Goal: Information Seeking & Learning: Find contact information

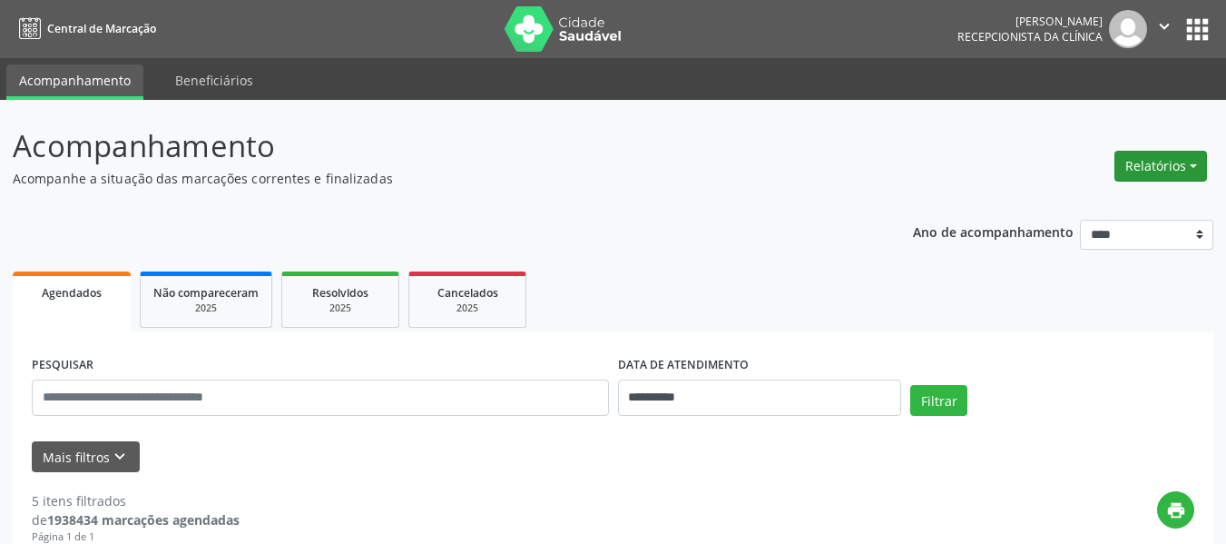
click at [1191, 162] on button "Relatórios" at bounding box center [1160, 166] width 93 height 31
click at [1078, 203] on link "Agendamentos" at bounding box center [1110, 204] width 195 height 25
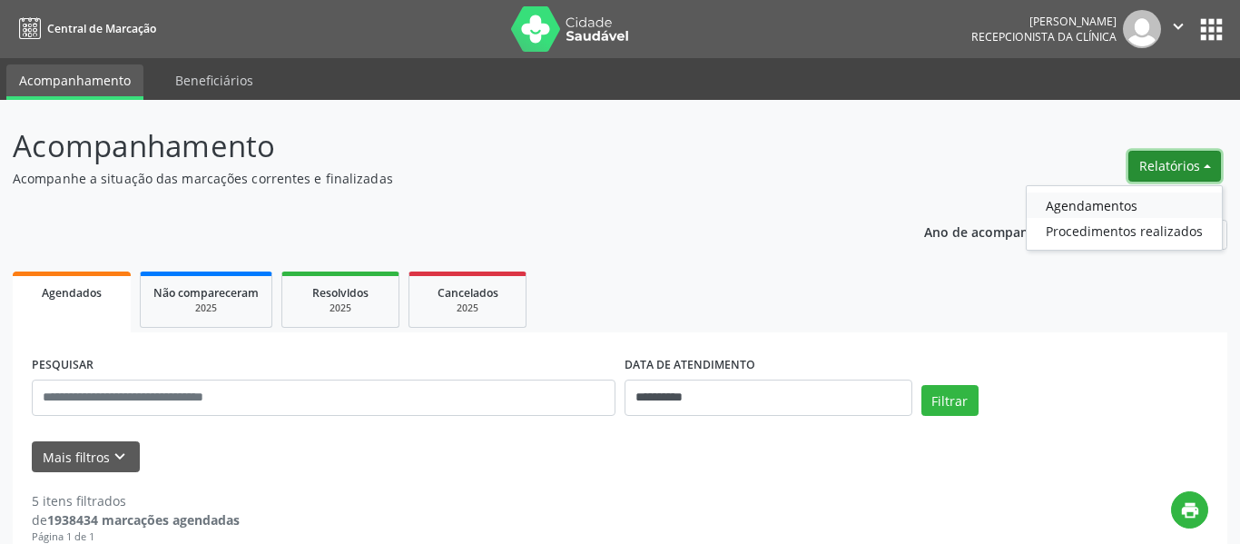
select select "*"
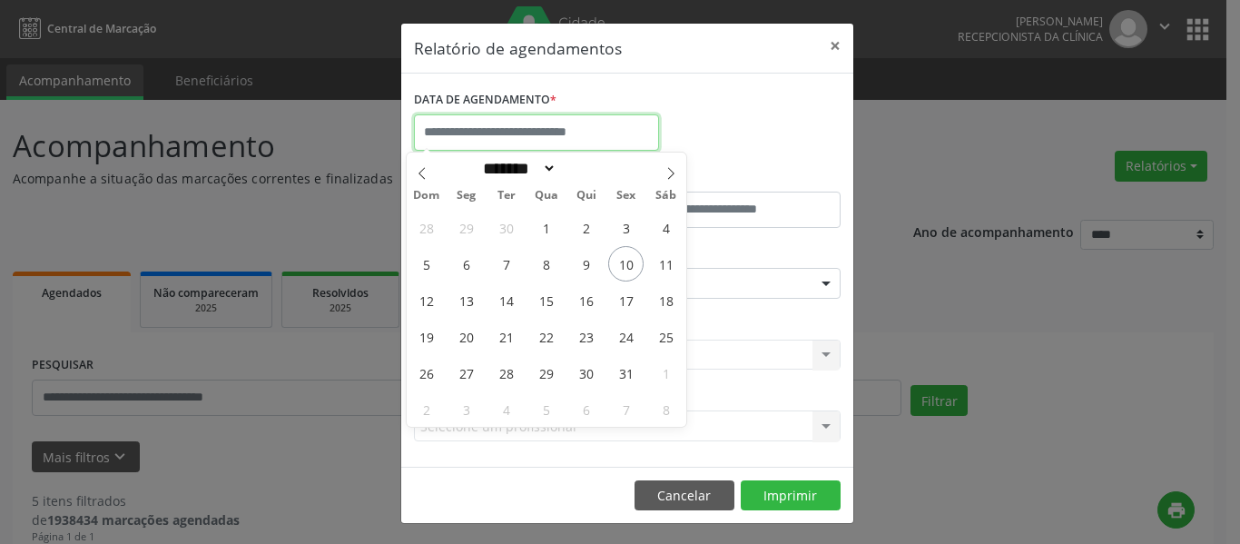
click at [462, 129] on input "text" at bounding box center [536, 132] width 245 height 36
click at [466, 303] on span "13" at bounding box center [465, 299] width 35 height 35
type input "**********"
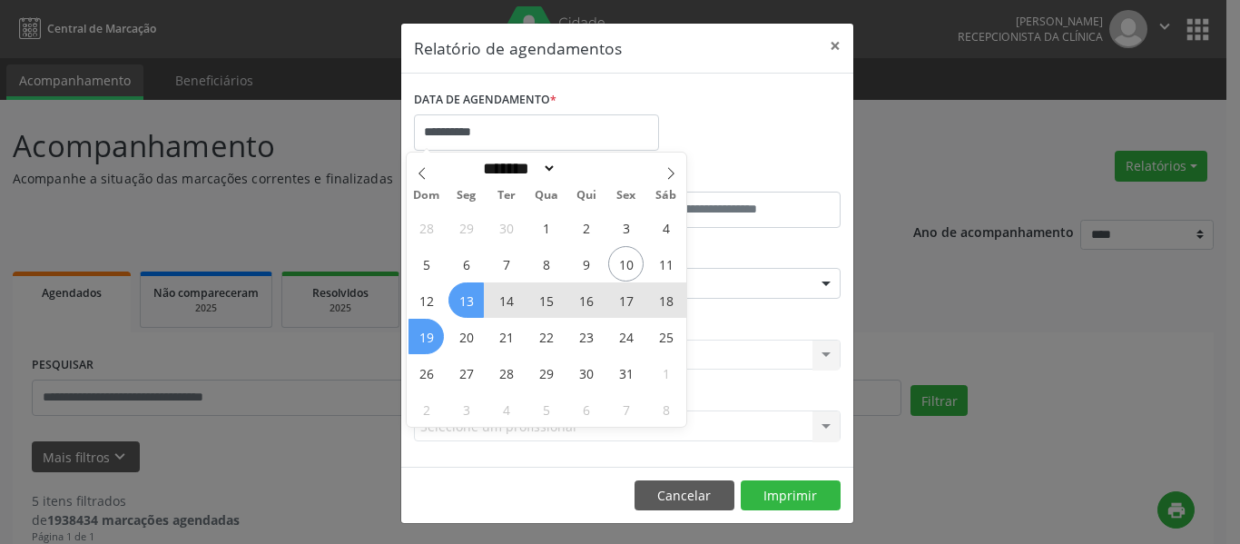
click at [431, 335] on span "19" at bounding box center [425, 336] width 35 height 35
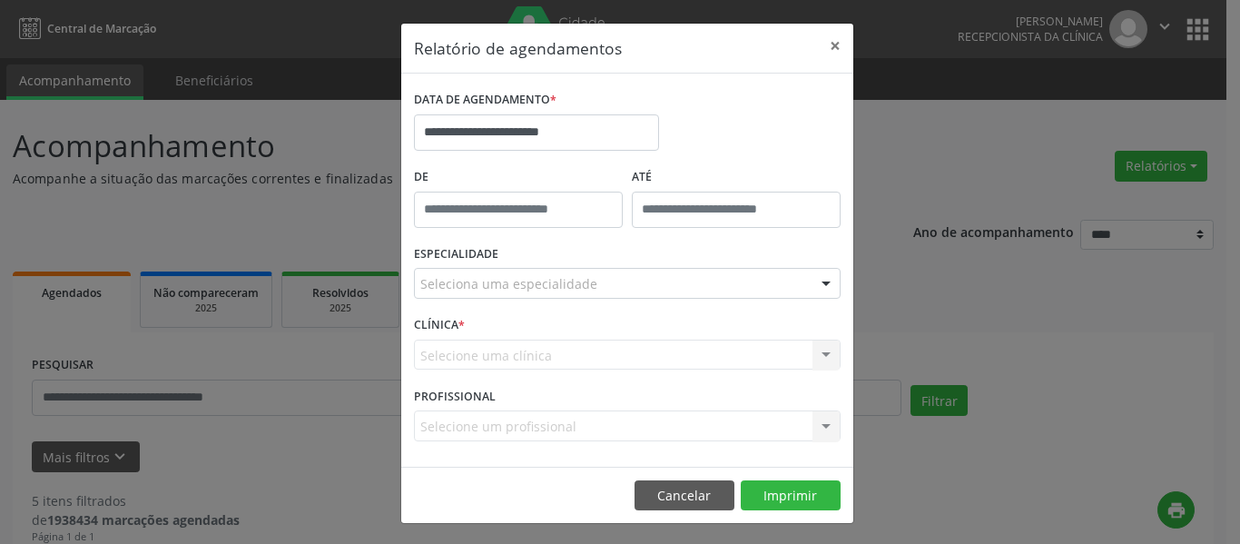
click at [775, 288] on div "Seleciona uma especialidade" at bounding box center [627, 283] width 426 height 31
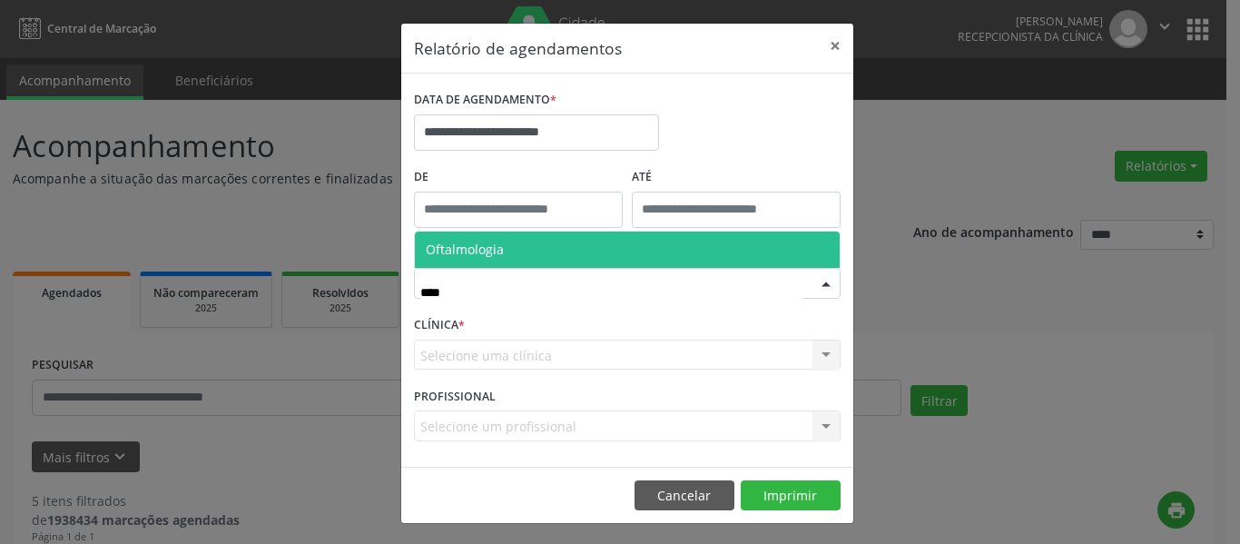
type input "*****"
click at [462, 246] on span "Oftalmologia" at bounding box center [465, 248] width 78 height 17
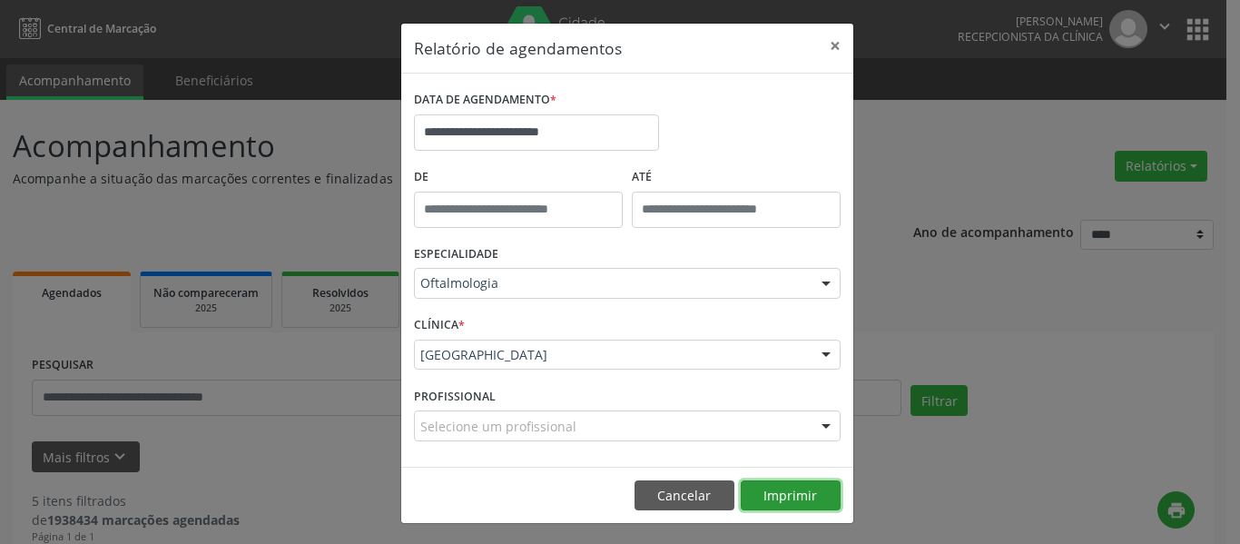
click at [775, 490] on button "Imprimir" at bounding box center [790, 495] width 100 height 31
click at [825, 43] on button "×" at bounding box center [835, 46] width 36 height 44
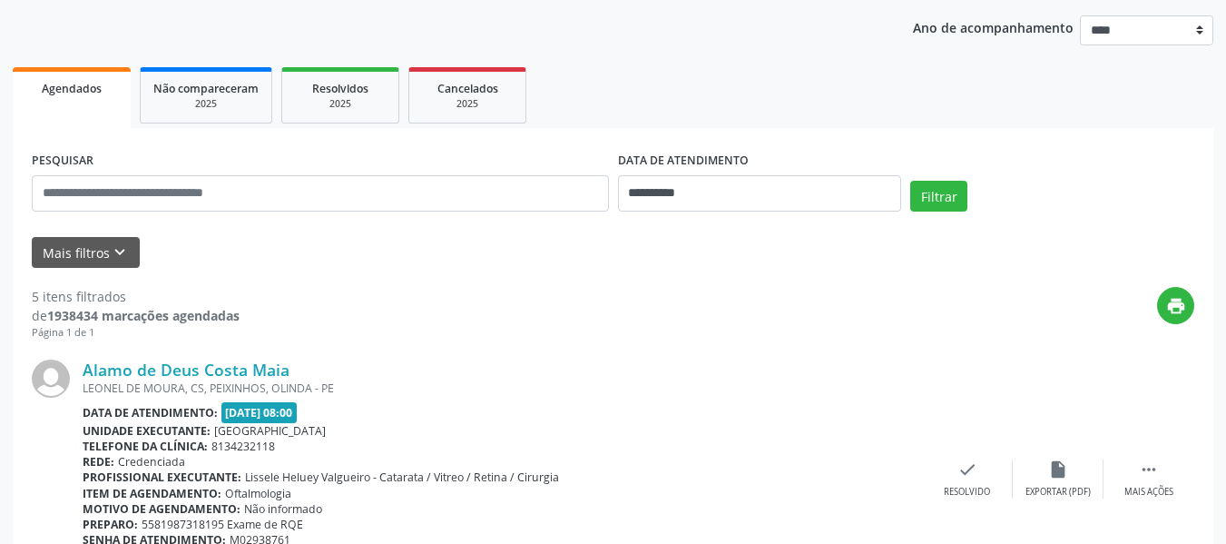
scroll to position [272, 0]
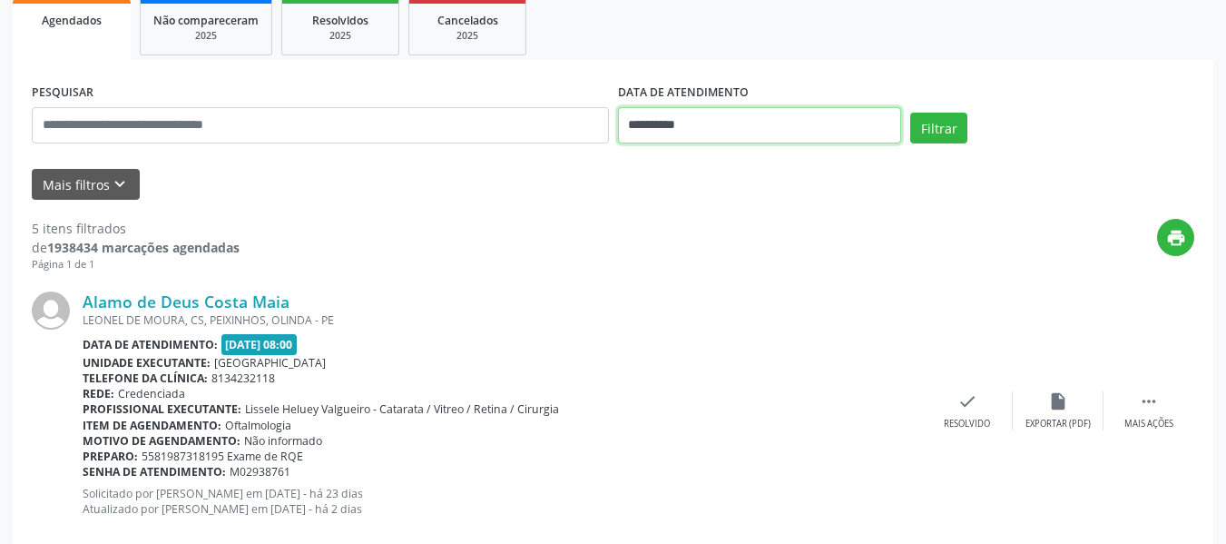
click at [662, 122] on input "**********" at bounding box center [760, 125] width 284 height 36
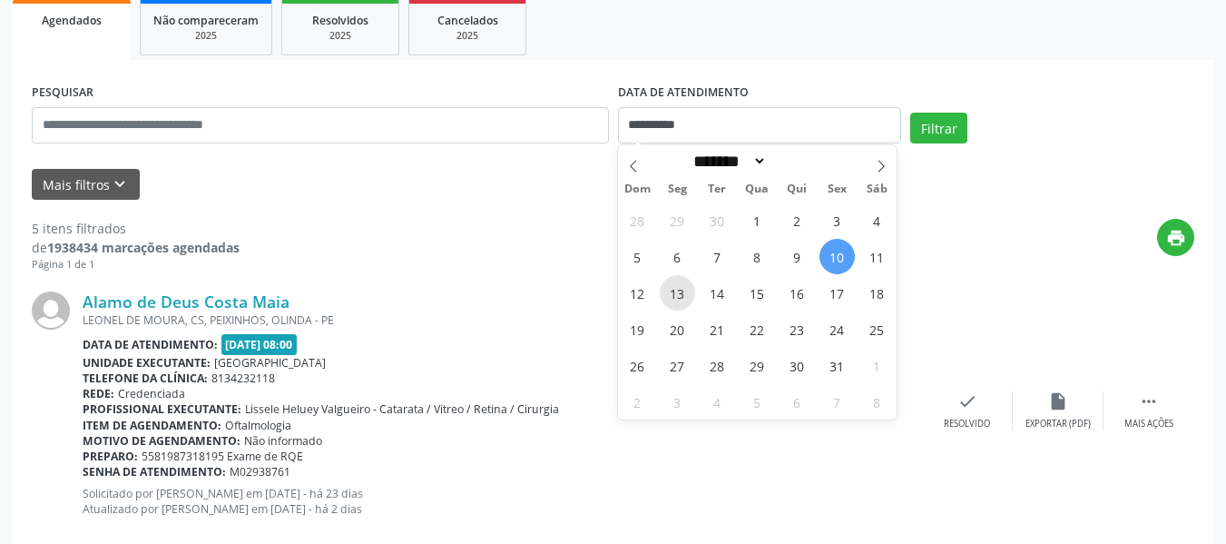
click at [676, 294] on span "13" at bounding box center [677, 292] width 35 height 35
type input "**********"
click at [676, 294] on span "13" at bounding box center [677, 292] width 35 height 35
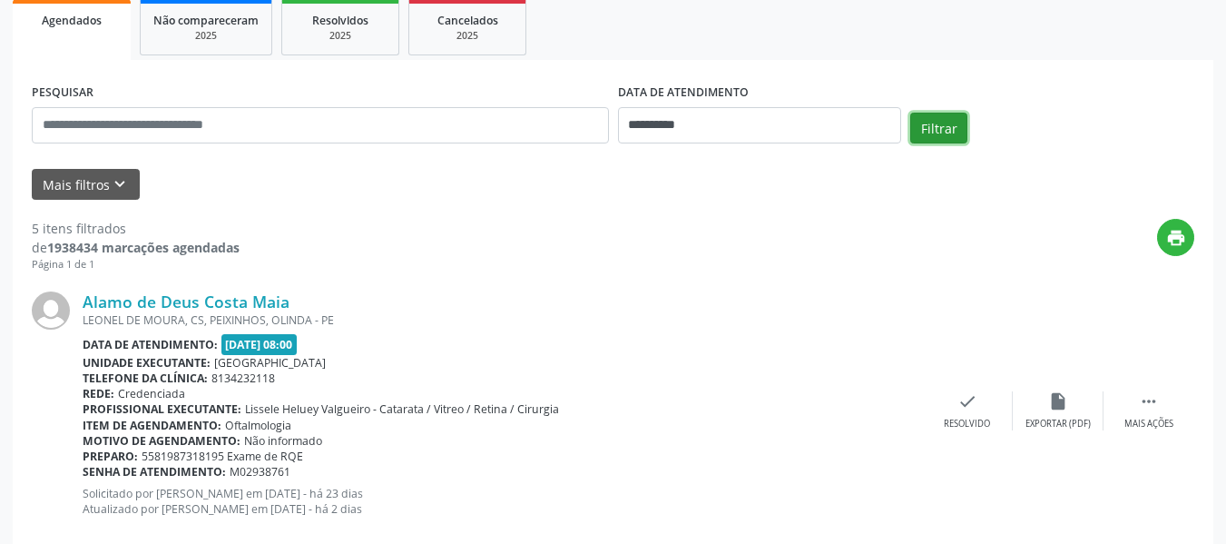
click at [946, 118] on button "Filtrar" at bounding box center [938, 128] width 57 height 31
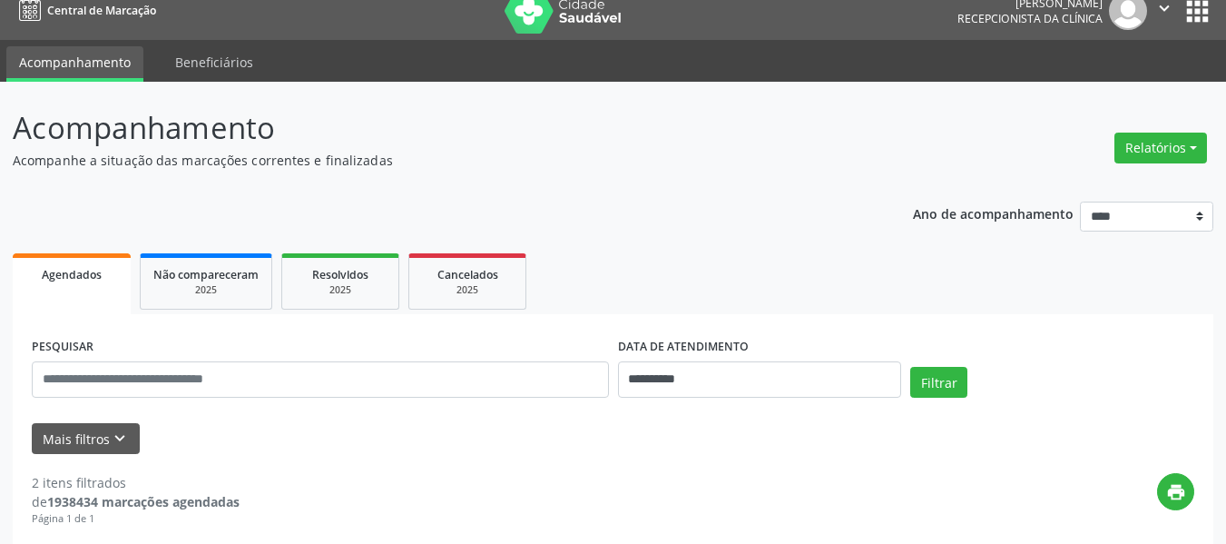
scroll to position [11, 0]
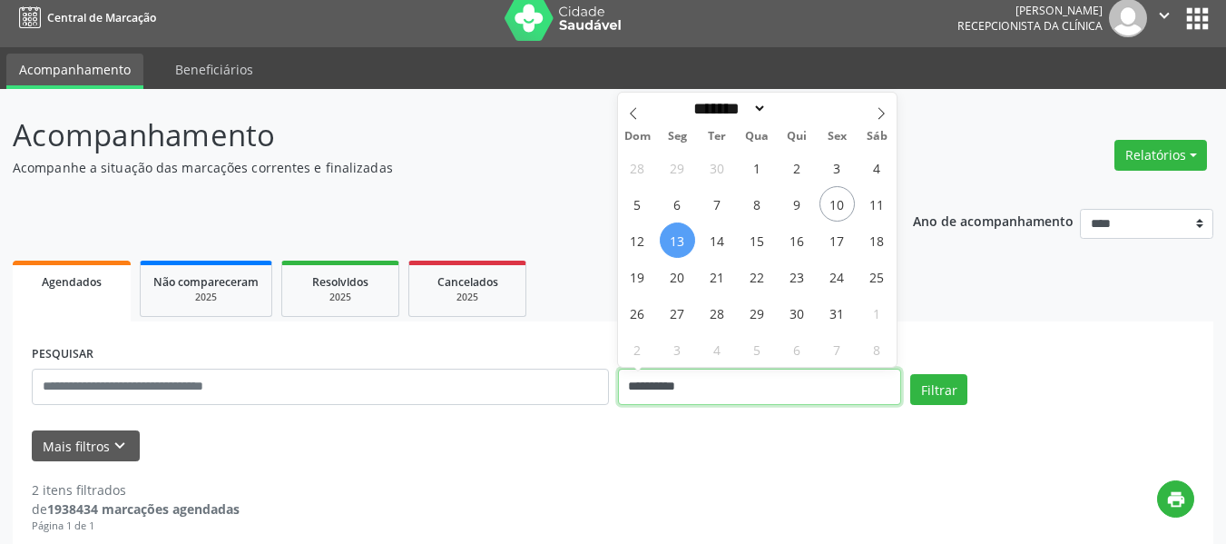
click at [663, 386] on input "**********" at bounding box center [760, 386] width 284 height 36
click at [720, 241] on span "14" at bounding box center [717, 239] width 35 height 35
type input "**********"
click at [720, 241] on span "14" at bounding box center [717, 239] width 35 height 35
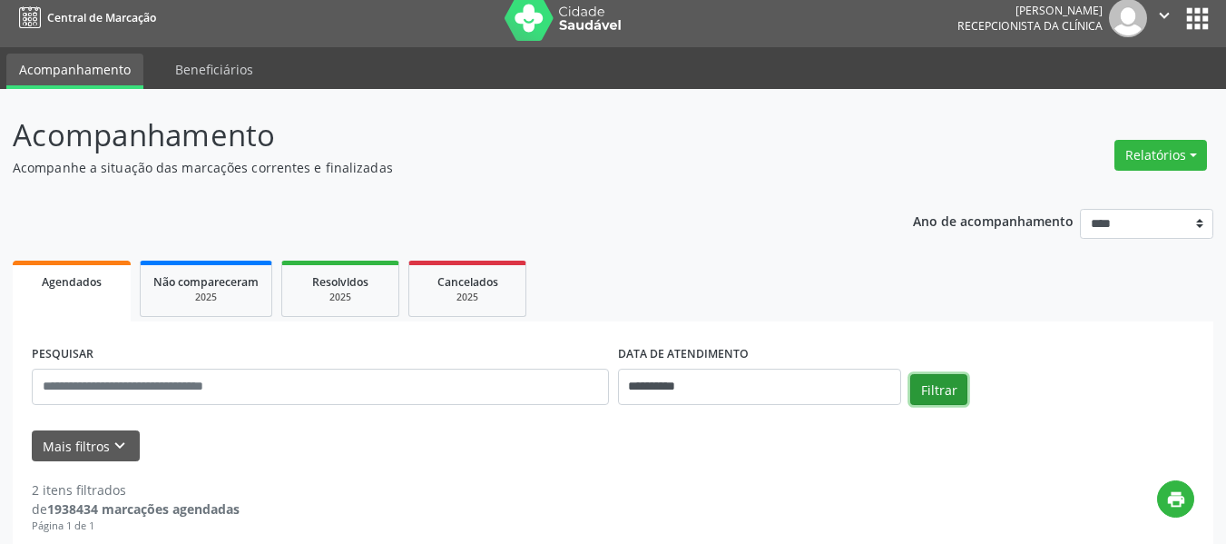
click at [936, 386] on button "Filtrar" at bounding box center [938, 389] width 57 height 31
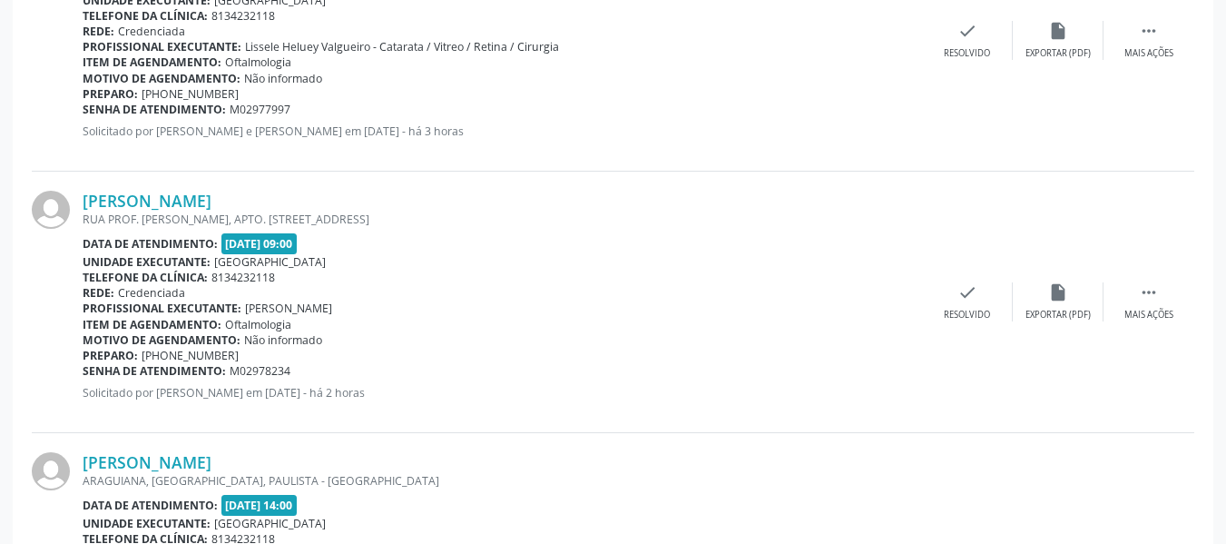
scroll to position [1437, 0]
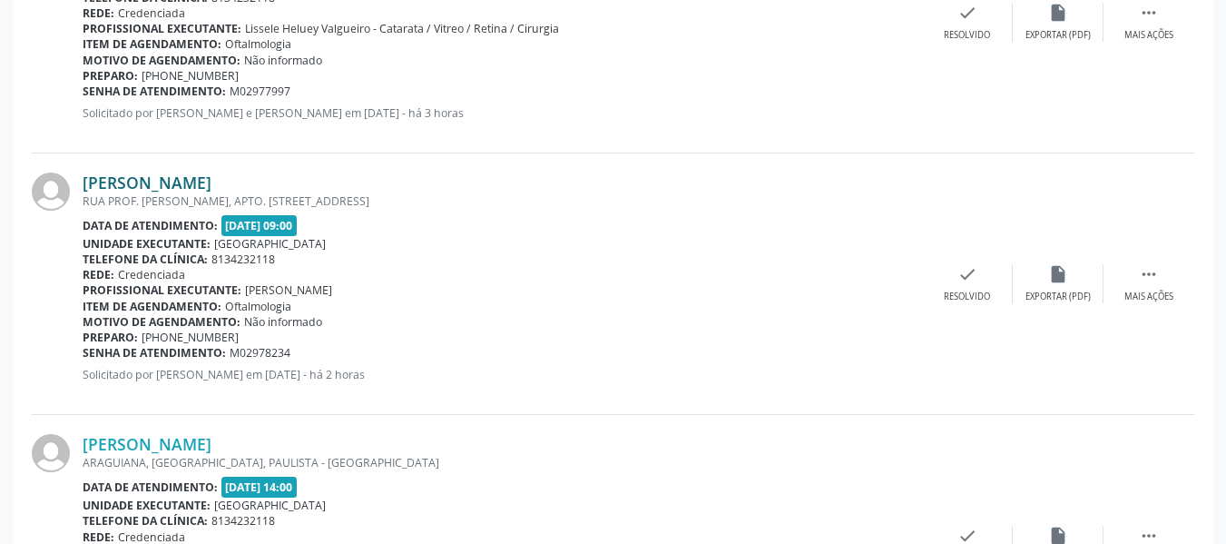
click at [180, 191] on link "[PERSON_NAME]" at bounding box center [147, 182] width 129 height 20
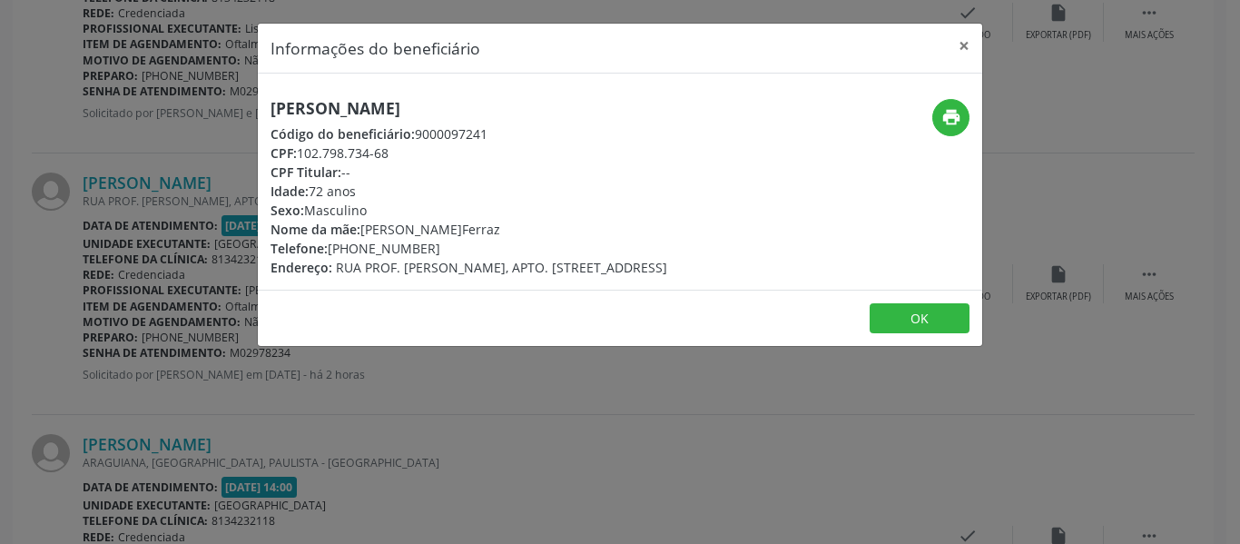
drag, startPoint x: 270, startPoint y: 106, endPoint x: 503, endPoint y: 110, distance: 232.3
click at [503, 110] on h5 "[PERSON_NAME]" at bounding box center [468, 108] width 397 height 19
copy h5 "[PERSON_NAME]"
click at [332, 243] on div "Telefone: [PHONE_NUMBER]" at bounding box center [468, 248] width 397 height 19
drag, startPoint x: 356, startPoint y: 246, endPoint x: 422, endPoint y: 247, distance: 66.2
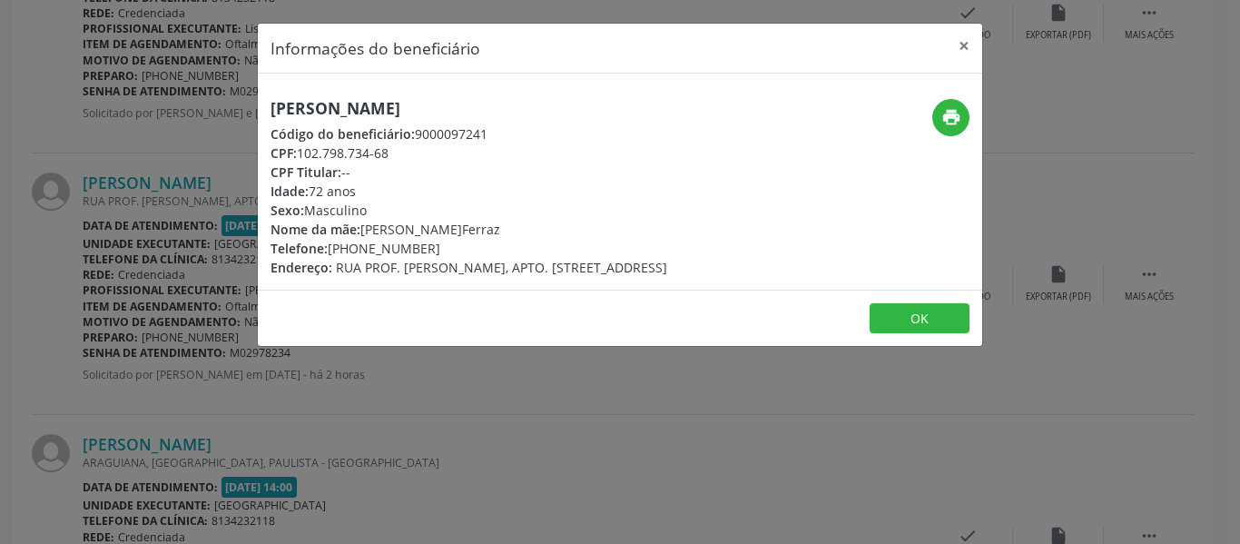
click at [422, 247] on div "Telefone: [PHONE_NUMBER]" at bounding box center [468, 248] width 397 height 19
copy div "99954-9933"
click at [381, 249] on div "Telefone: [PHONE_NUMBER]" at bounding box center [468, 248] width 397 height 19
drag, startPoint x: 363, startPoint y: 245, endPoint x: 424, endPoint y: 250, distance: 61.0
click at [424, 250] on div "Telefone: [PHONE_NUMBER]" at bounding box center [468, 248] width 397 height 19
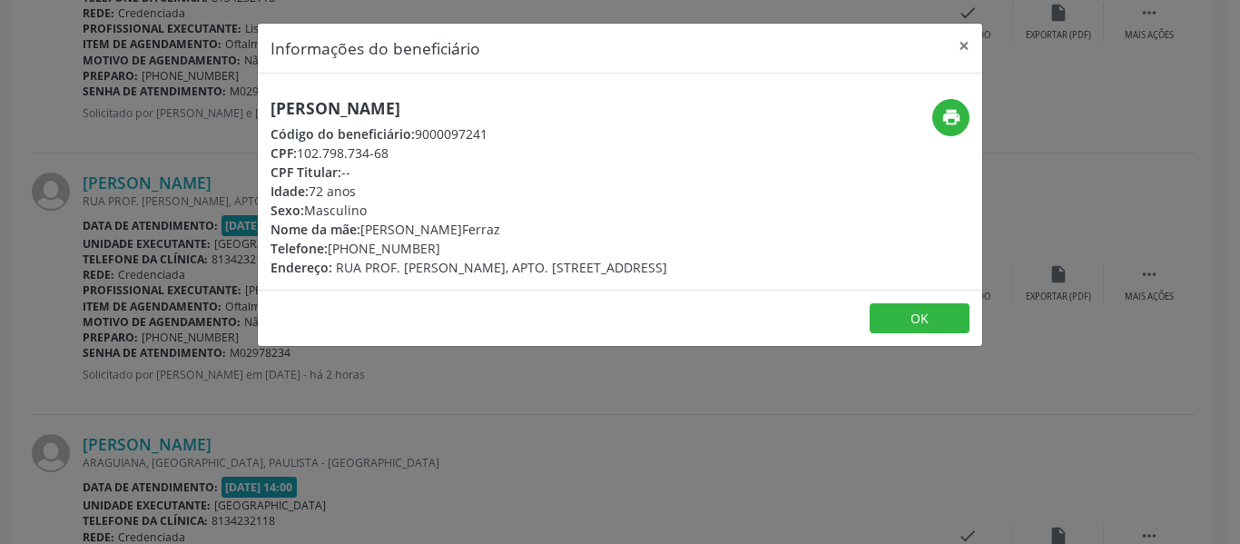
copy div "9954-9933"
drag, startPoint x: 272, startPoint y: 134, endPoint x: 401, endPoint y: 152, distance: 130.0
click at [401, 152] on div "[PERSON_NAME] Código do beneficiário: 9000097241 CPF: 102.798.734-68 CPF Titula…" at bounding box center [468, 188] width 397 height 178
copy div "Código do beneficiário: 9000097241 CPF: 102.798.734-68"
click at [963, 45] on button "×" at bounding box center [964, 46] width 36 height 44
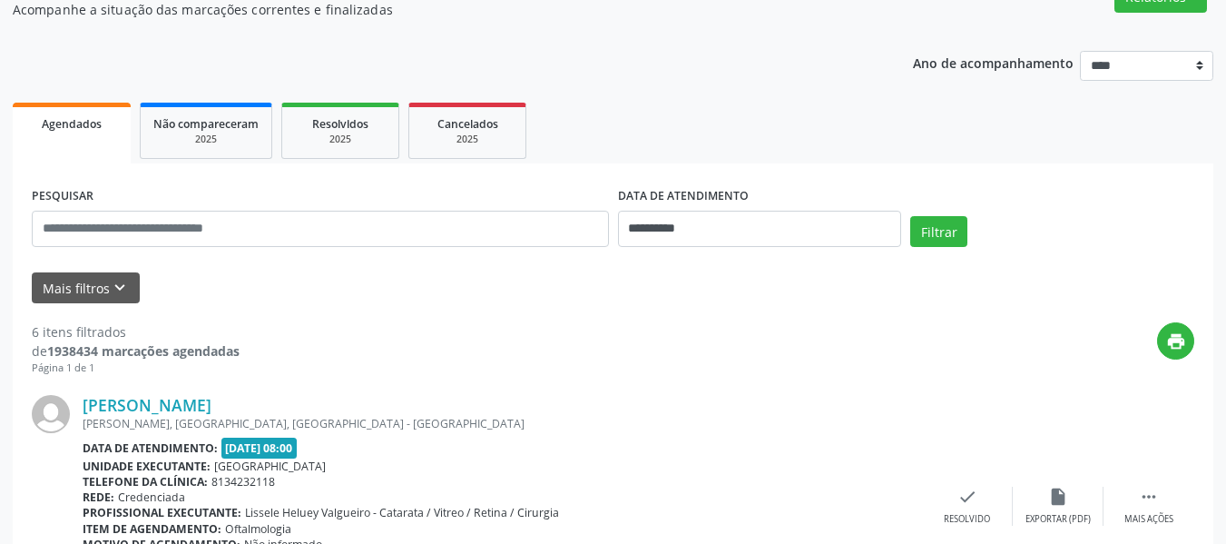
scroll to position [181, 0]
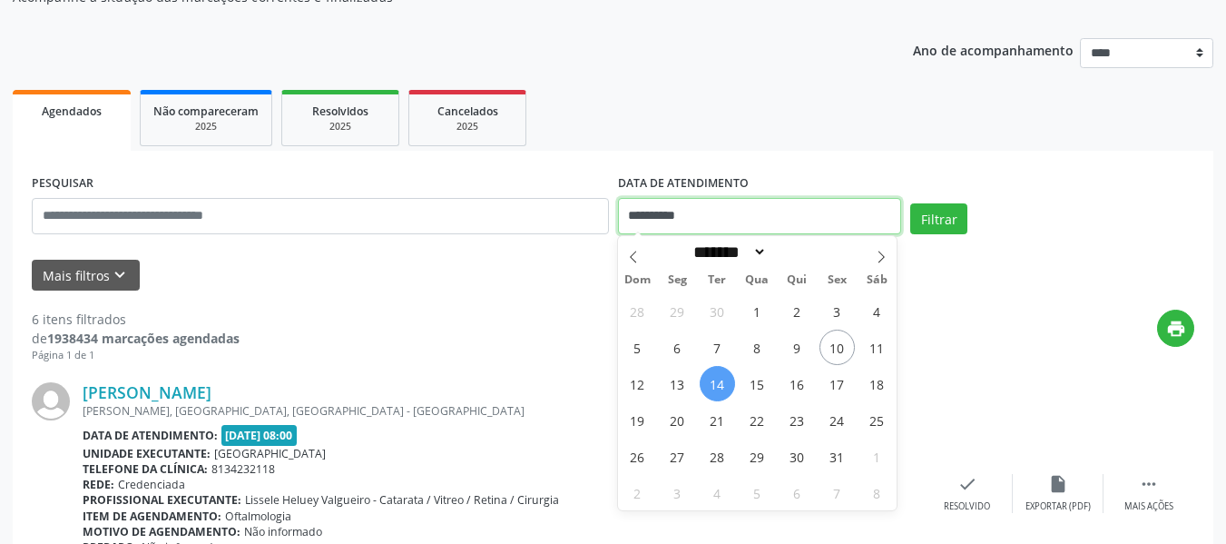
click at [703, 217] on input "**********" at bounding box center [760, 216] width 284 height 36
click at [759, 385] on span "15" at bounding box center [757, 383] width 35 height 35
type input "**********"
click at [759, 385] on span "15" at bounding box center [757, 383] width 35 height 35
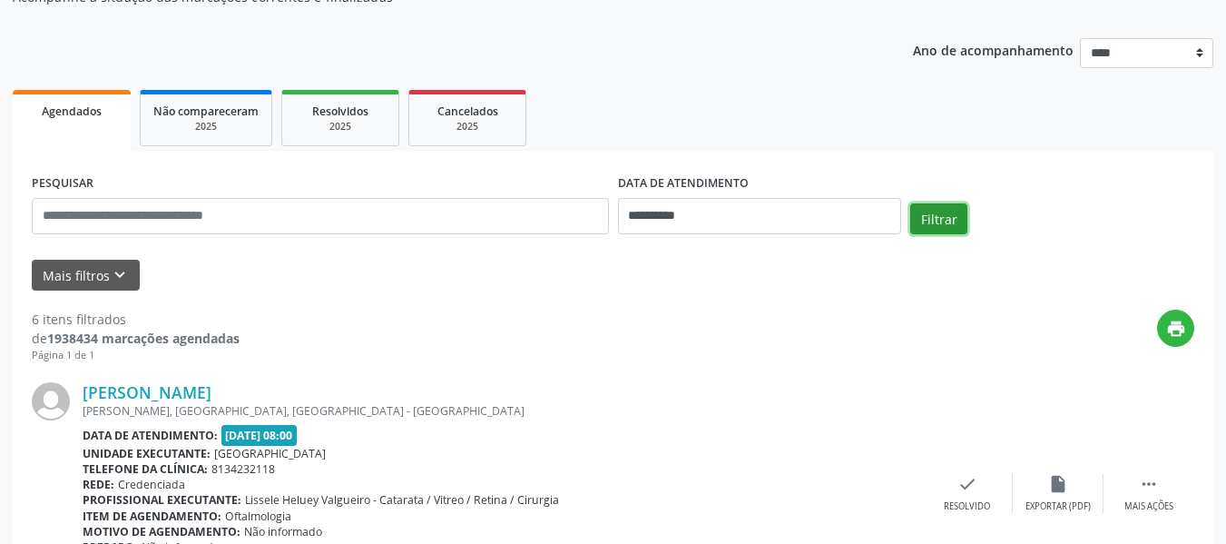
click at [936, 218] on button "Filtrar" at bounding box center [938, 218] width 57 height 31
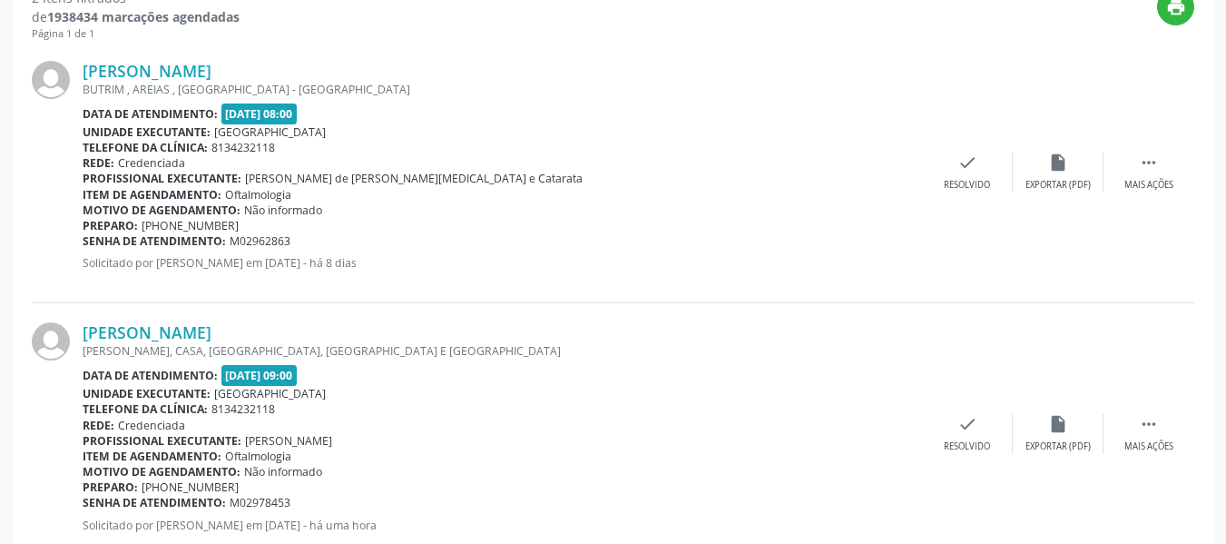
scroll to position [544, 0]
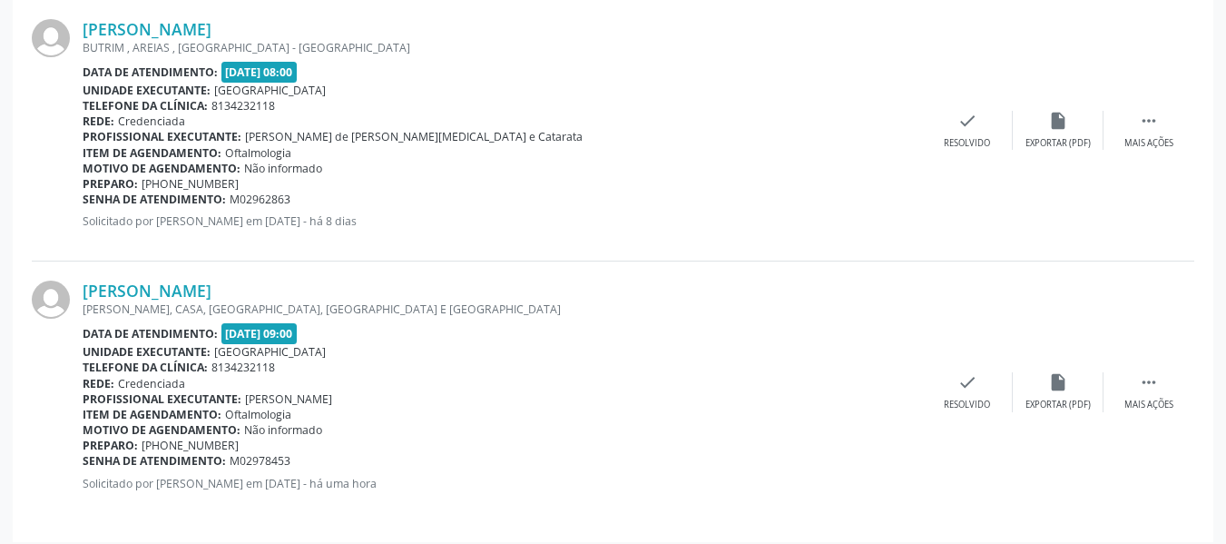
click at [174, 304] on div "[PERSON_NAME], CASA, [GEOGRAPHIC_DATA], [GEOGRAPHIC_DATA] E [GEOGRAPHIC_DATA]" at bounding box center [502, 308] width 839 height 15
click at [170, 291] on link "[PERSON_NAME]" at bounding box center [147, 290] width 129 height 20
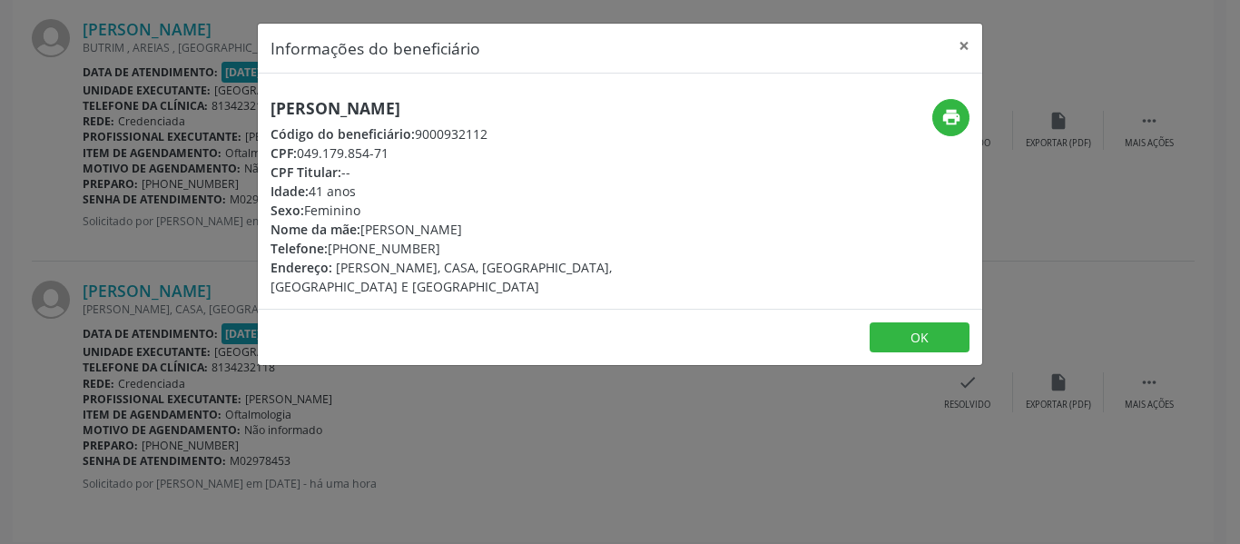
drag, startPoint x: 274, startPoint y: 108, endPoint x: 464, endPoint y: 110, distance: 189.7
click at [464, 110] on h5 "[PERSON_NAME]" at bounding box center [498, 108] width 457 height 19
copy h5 "[PERSON_NAME]"
drag, startPoint x: 357, startPoint y: 246, endPoint x: 423, endPoint y: 245, distance: 66.2
click at [423, 245] on div "Telefone: [PHONE_NUMBER]" at bounding box center [498, 248] width 457 height 19
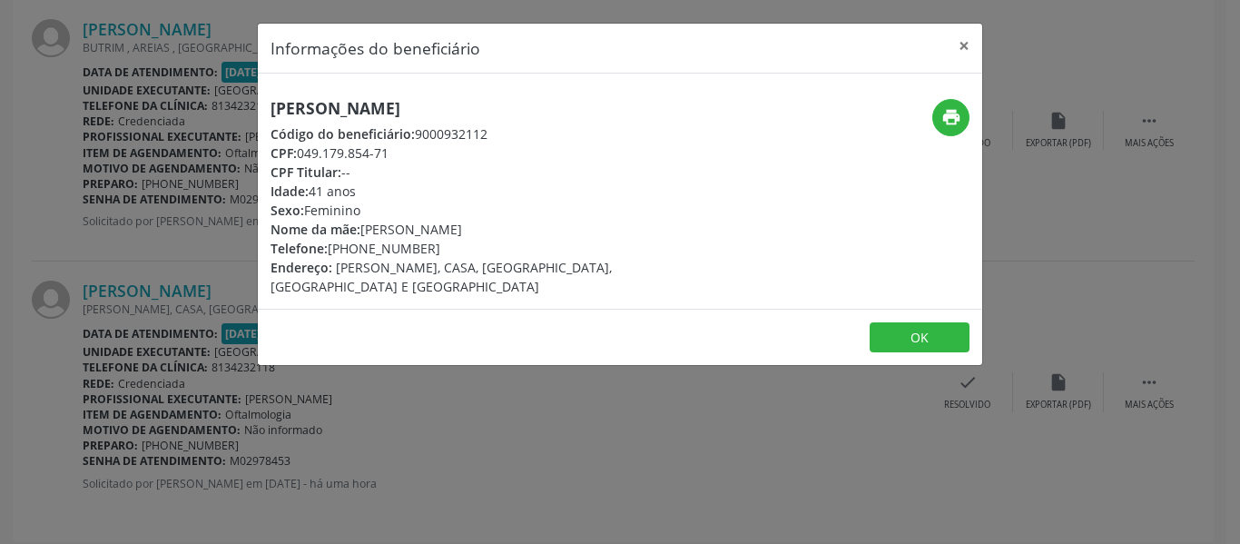
copy div "99701-8564"
drag, startPoint x: 271, startPoint y: 134, endPoint x: 394, endPoint y: 152, distance: 123.7
click at [394, 152] on div "[PERSON_NAME] Código do beneficiário: 9000932112 CPF: 049.179.854-71 CPF Titula…" at bounding box center [498, 197] width 457 height 197
copy div "Código do beneficiário: 9000932112 CPF: 049.179.854-71"
click at [964, 46] on button "×" at bounding box center [964, 46] width 36 height 44
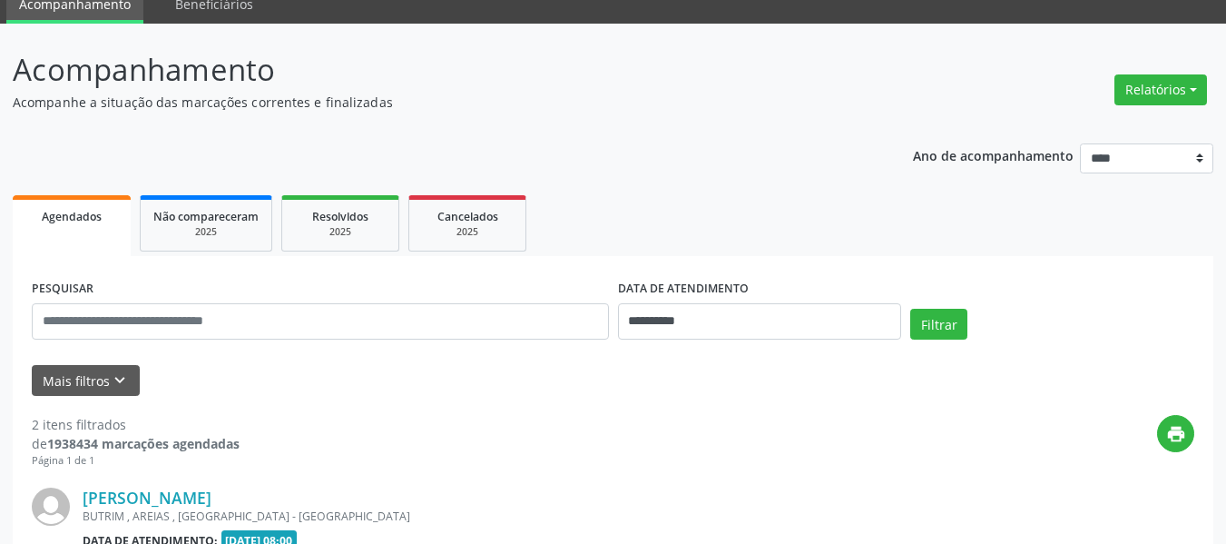
scroll to position [0, 0]
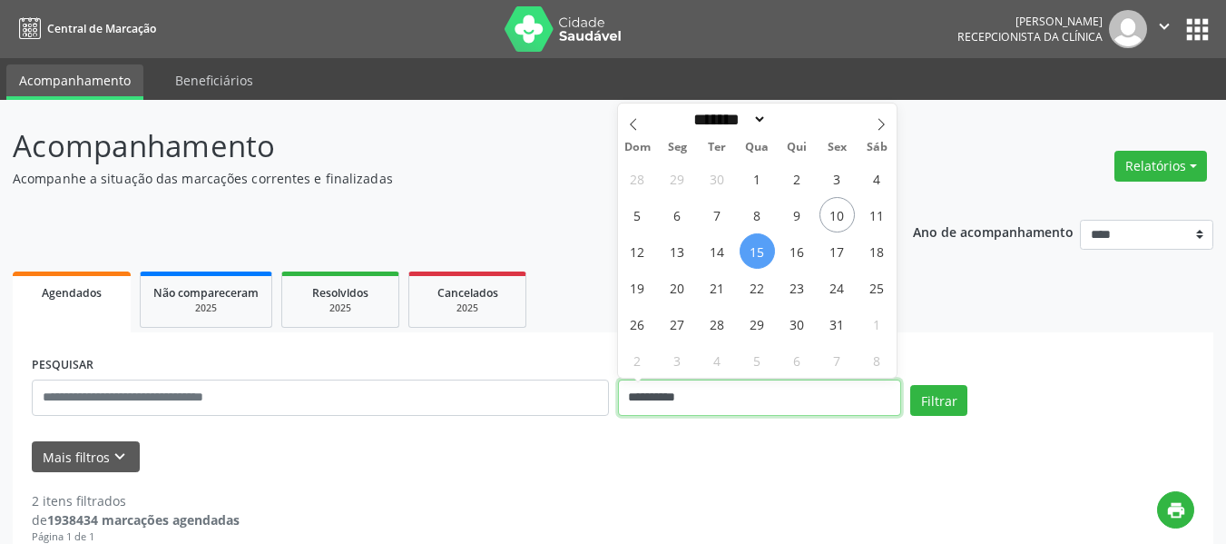
click at [666, 396] on input "**********" at bounding box center [760, 397] width 284 height 36
click at [801, 251] on span "16" at bounding box center [796, 250] width 35 height 35
type input "**********"
click at [801, 251] on span "16" at bounding box center [796, 250] width 35 height 35
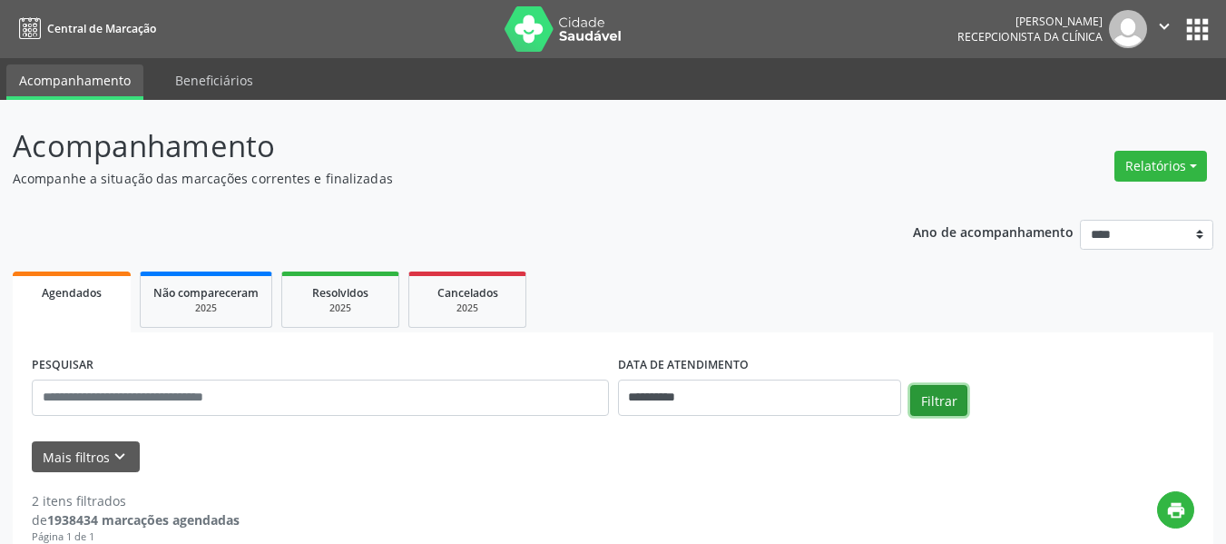
click at [933, 399] on button "Filtrar" at bounding box center [938, 400] width 57 height 31
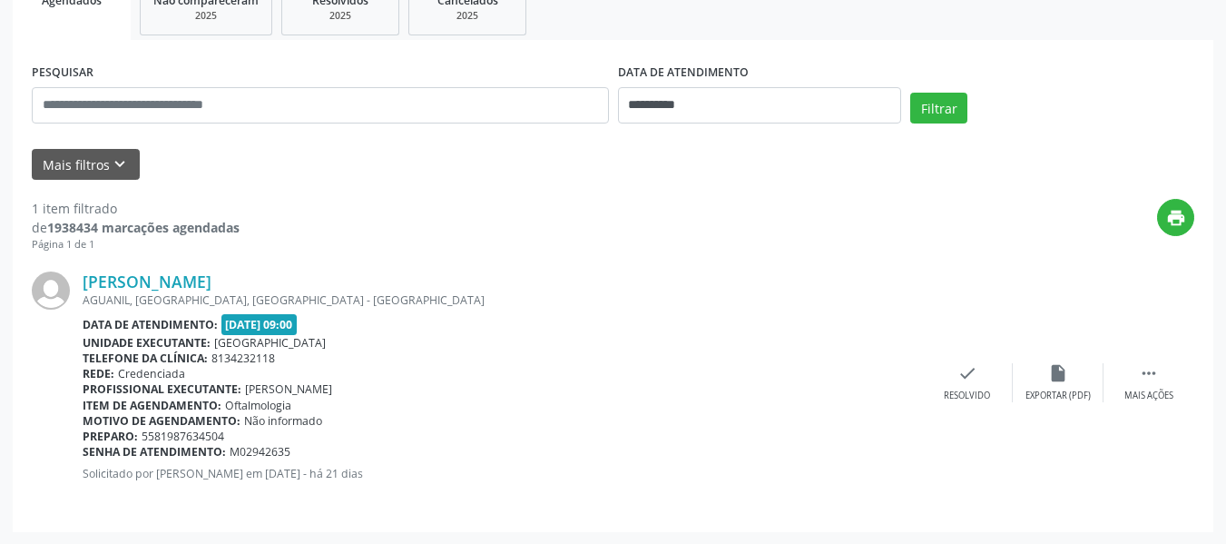
scroll to position [293, 0]
click at [203, 277] on link "[PERSON_NAME]" at bounding box center [147, 280] width 129 height 20
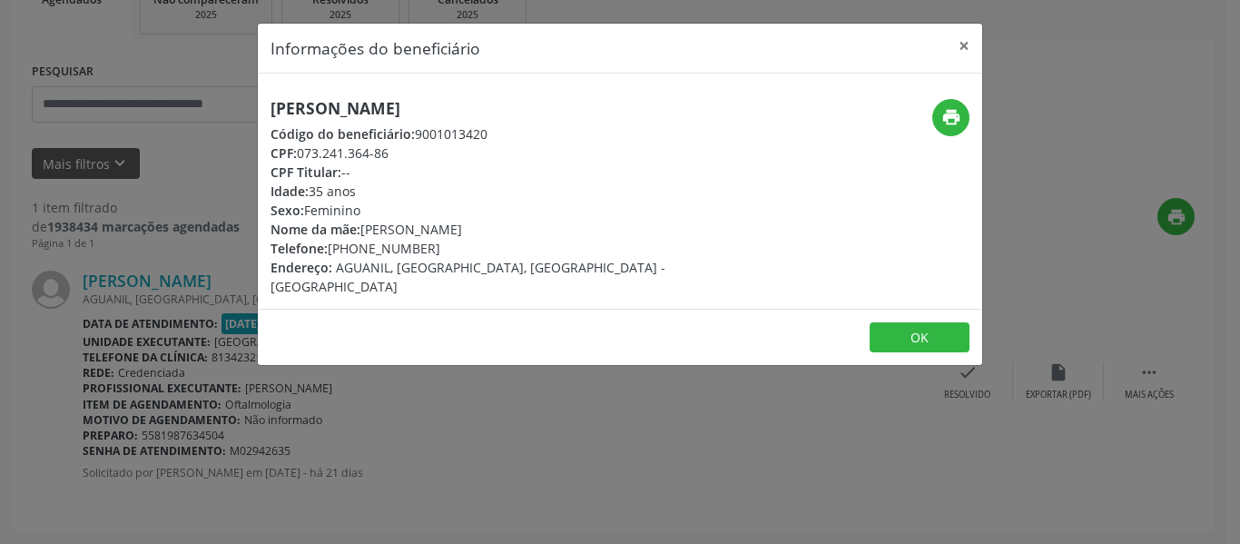
drag, startPoint x: 270, startPoint y: 107, endPoint x: 555, endPoint y: 111, distance: 285.0
click at [555, 111] on h5 "[PERSON_NAME]" at bounding box center [498, 108] width 457 height 19
copy h5 "[PERSON_NAME]"
click at [960, 46] on button "×" at bounding box center [964, 46] width 36 height 44
